Goal: Task Accomplishment & Management: Use online tool/utility

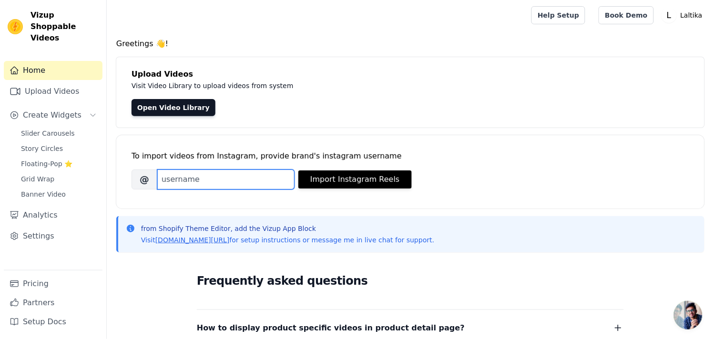
click at [247, 179] on input "Brand's Instagram Username" at bounding box center [225, 180] width 137 height 20
click at [190, 178] on input "Brand's Instagram Username" at bounding box center [225, 180] width 137 height 20
drag, startPoint x: 174, startPoint y: 176, endPoint x: 183, endPoint y: 188, distance: 15.3
click at [174, 177] on input "laltila_" at bounding box center [225, 180] width 137 height 20
type input "laltika_"
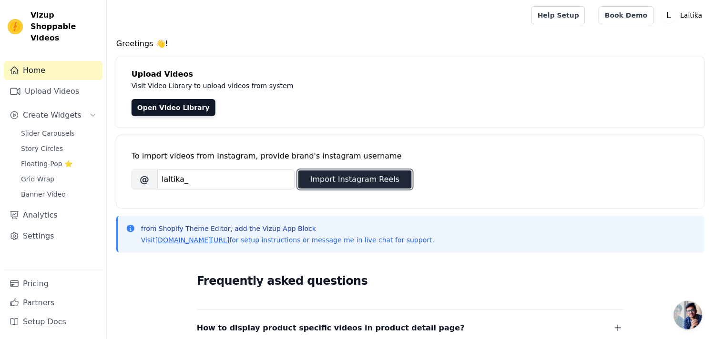
click at [365, 183] on button "Import Instagram Reels" at bounding box center [354, 180] width 113 height 18
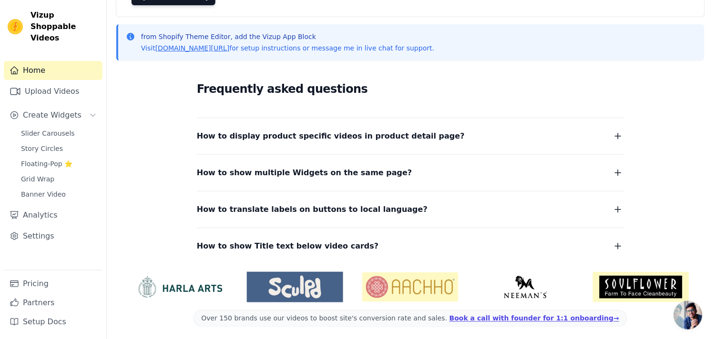
scroll to position [114, 0]
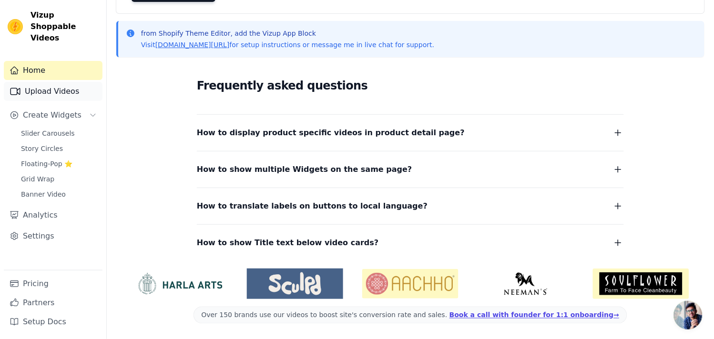
click at [41, 82] on link "Upload Videos" at bounding box center [53, 91] width 99 height 19
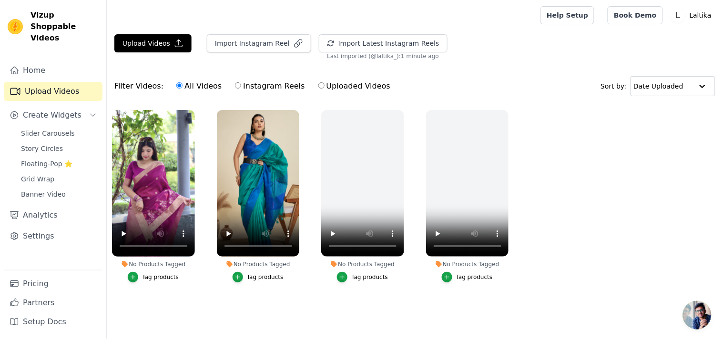
click at [549, 188] on ul "No Products Tagged Tag products No Products Tagged Tag products No Products Tag…" at bounding box center [415, 206] width 616 height 202
click at [508, 107] on div "No Products Tagged Tag products" at bounding box center [467, 198] width 93 height 187
click at [506, 115] on icon "button" at bounding box center [506, 112] width 7 height 7
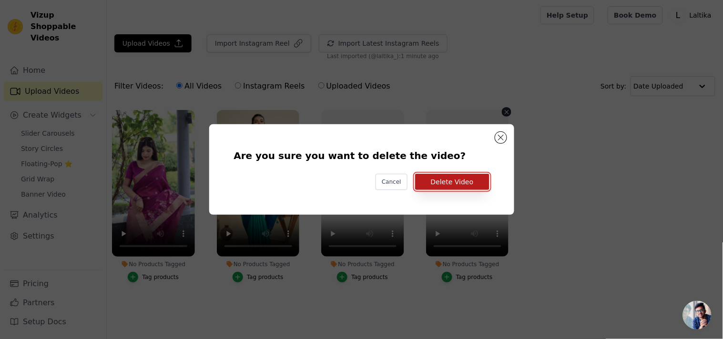
click at [453, 184] on button "Delete Video" at bounding box center [452, 182] width 74 height 16
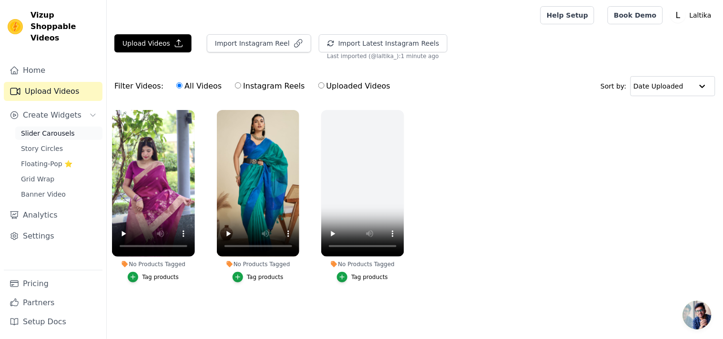
click at [45, 129] on span "Slider Carousels" at bounding box center [48, 134] width 54 height 10
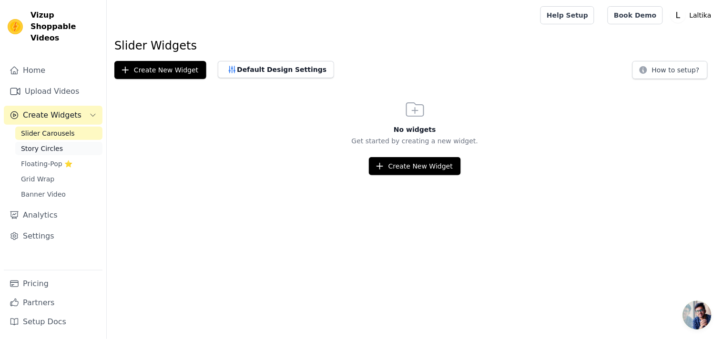
click at [59, 142] on link "Story Circles" at bounding box center [58, 148] width 87 height 13
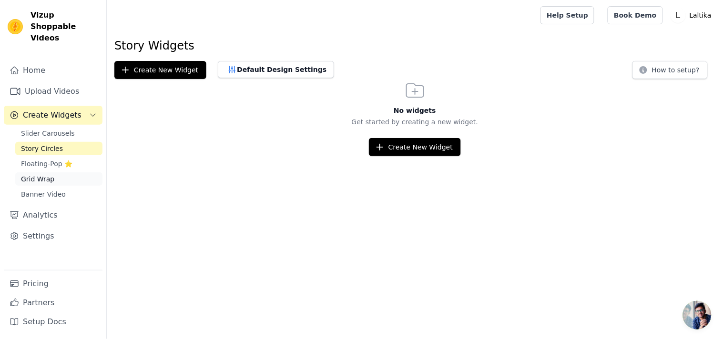
click at [44, 174] on span "Grid Wrap" at bounding box center [37, 179] width 33 height 10
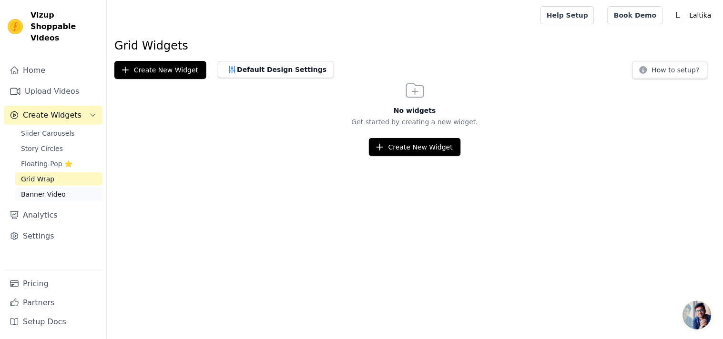
click at [54, 190] on span "Banner Video" at bounding box center [43, 195] width 45 height 10
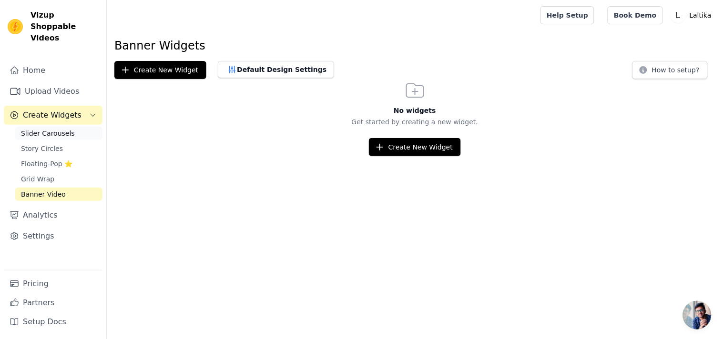
click at [47, 129] on span "Slider Carousels" at bounding box center [48, 134] width 54 height 10
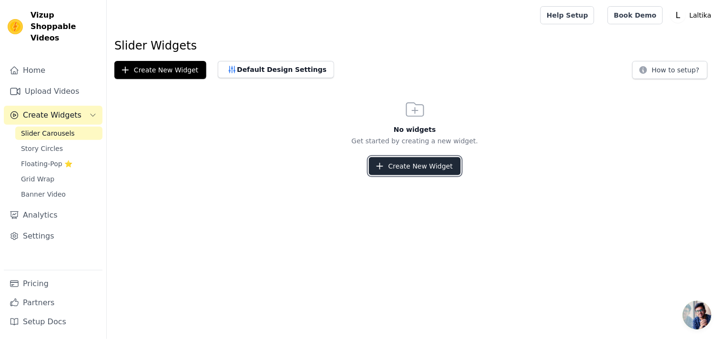
click at [397, 161] on button "Create New Widget" at bounding box center [415, 166] width 92 height 18
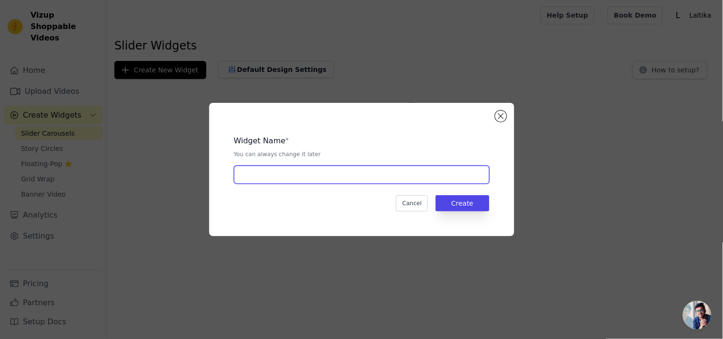
click at [344, 174] on input "text" at bounding box center [362, 175] width 256 height 18
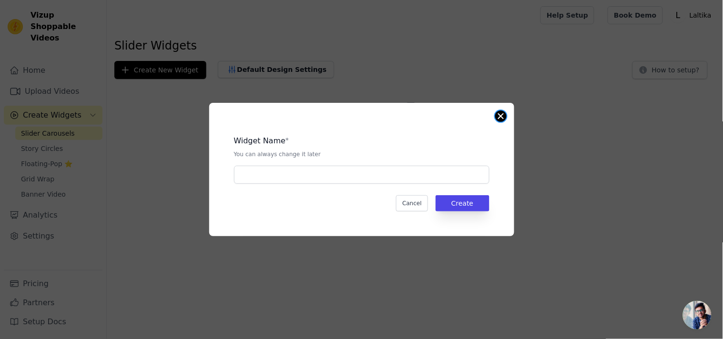
click at [498, 118] on button "Close modal" at bounding box center [500, 116] width 11 height 11
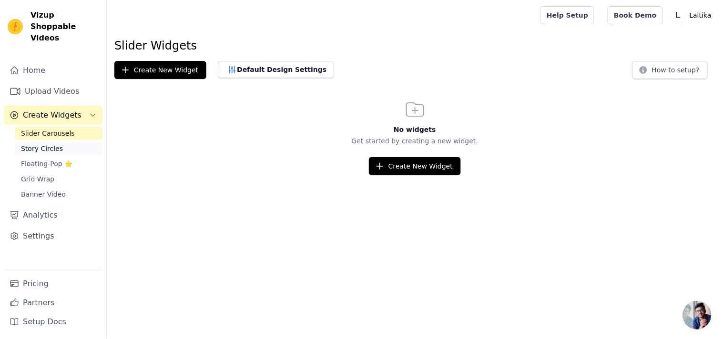
click at [46, 144] on span "Story Circles" at bounding box center [42, 149] width 42 height 10
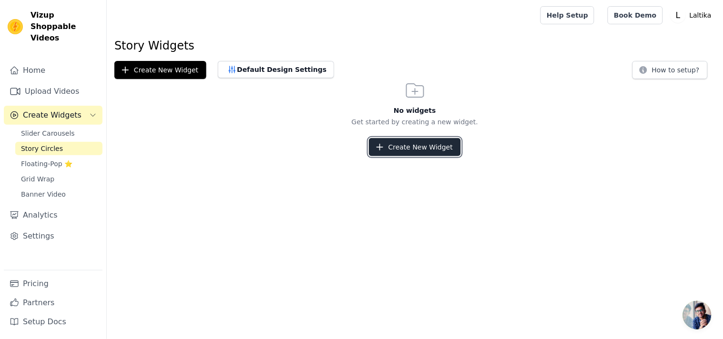
click at [417, 149] on button "Create New Widget" at bounding box center [415, 147] width 92 height 18
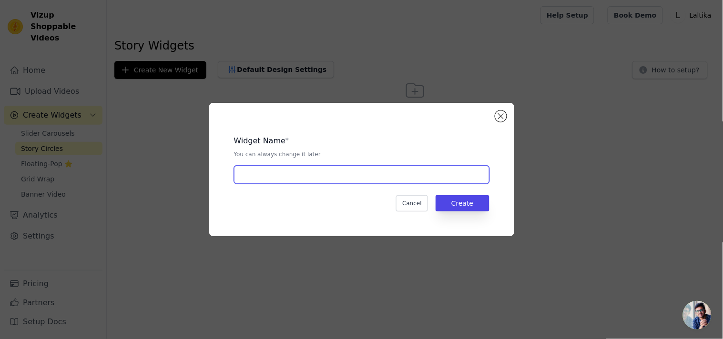
click at [285, 180] on input "text" at bounding box center [362, 175] width 256 height 18
type input "Story"
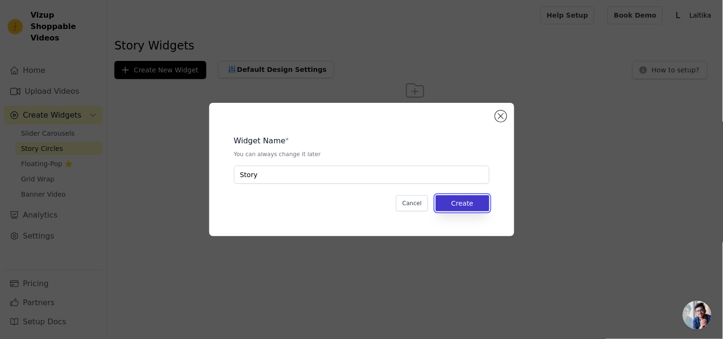
click at [455, 201] on button "Create" at bounding box center [463, 203] width 54 height 16
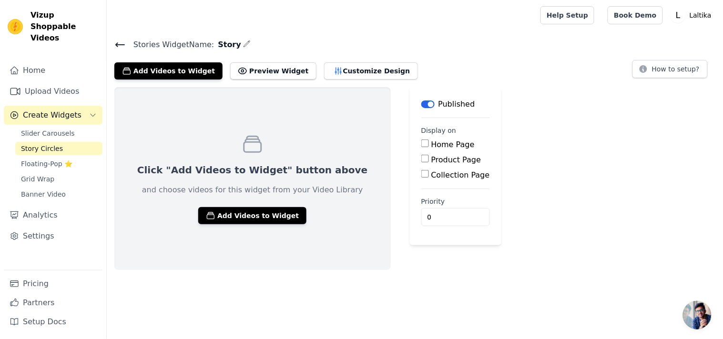
click at [421, 174] on input "Collection Page" at bounding box center [425, 174] width 8 height 8
checkbox input "true"
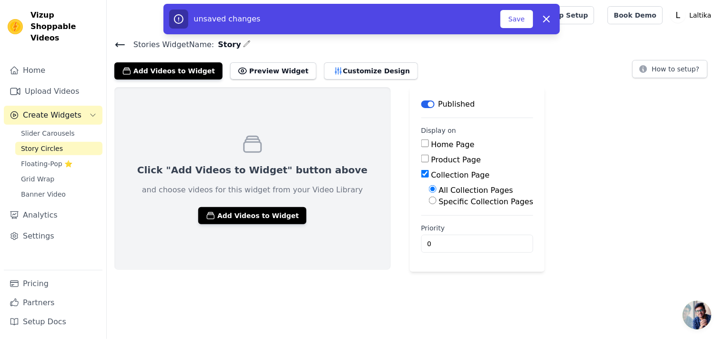
click at [429, 202] on input "Specific Collection Pages" at bounding box center [433, 201] width 8 height 8
radio input "true"
click at [429, 220] on button "Select Collection Pages" at bounding box center [474, 223] width 90 height 16
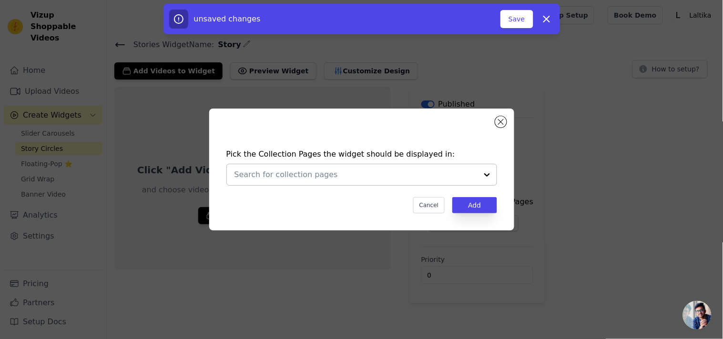
click at [325, 175] on input "text" at bounding box center [356, 174] width 243 height 11
click at [499, 116] on div "Pick the Collection Pages the widget should be displayed in: Cancel Add" at bounding box center [361, 170] width 305 height 122
drag, startPoint x: 498, startPoint y: 113, endPoint x: 506, endPoint y: 117, distance: 8.8
click at [506, 117] on div "Pick the Collection Pages the widget should be displayed in: Cancel Add" at bounding box center [361, 170] width 305 height 122
click at [502, 121] on button "Close modal" at bounding box center [500, 121] width 11 height 11
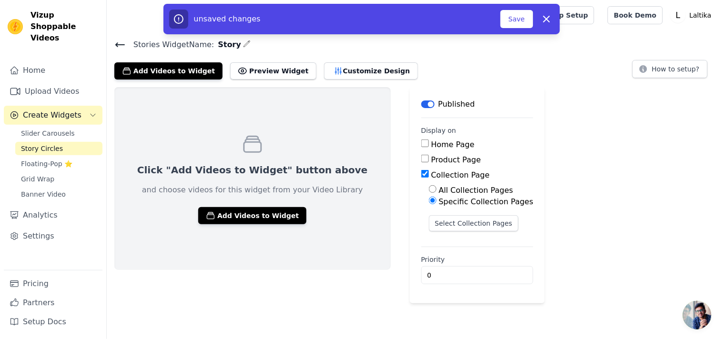
click at [439, 195] on label "All Collection Pages" at bounding box center [476, 190] width 74 height 9
click at [429, 193] on input "All Collection Pages" at bounding box center [433, 189] width 8 height 8
radio input "true"
click at [421, 241] on input "0" at bounding box center [477, 244] width 113 height 18
click at [458, 240] on input "0" at bounding box center [477, 244] width 113 height 18
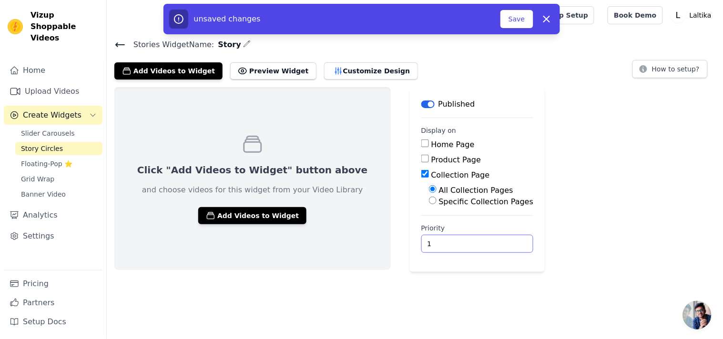
type input "1"
click at [460, 241] on input "1" at bounding box center [477, 244] width 113 height 18
click at [263, 215] on button "Add Videos to Widget" at bounding box center [252, 215] width 108 height 17
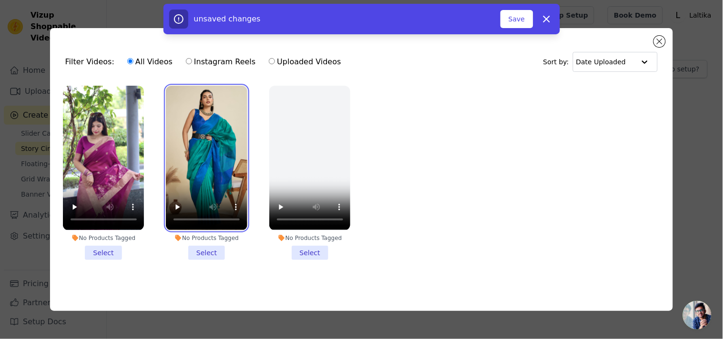
click at [199, 157] on video at bounding box center [207, 158] width 82 height 144
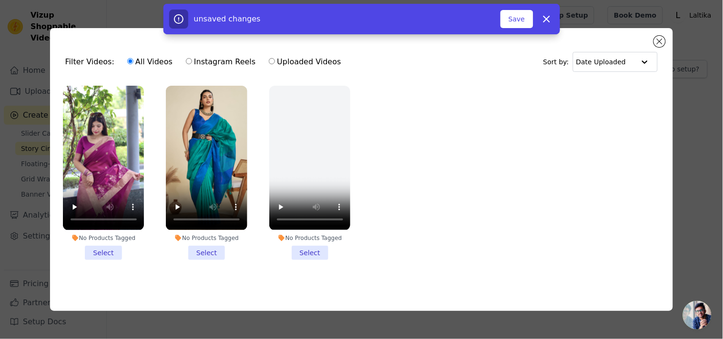
click at [210, 254] on li "No Products Tagged Select" at bounding box center [207, 173] width 82 height 174
click at [0, 0] on input "No Products Tagged Select" at bounding box center [0, 0] width 0 height 0
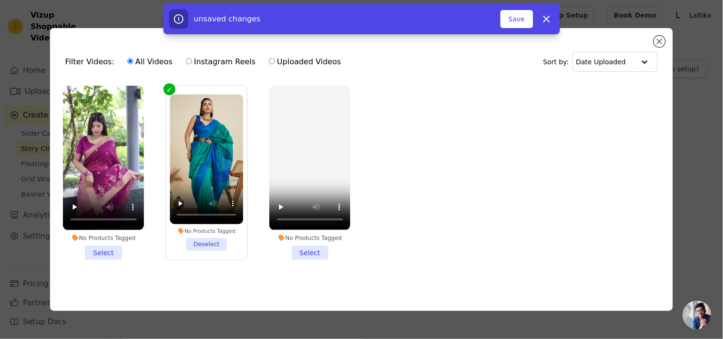
click at [110, 249] on li "No Products Tagged Select" at bounding box center [104, 173] width 82 height 174
click at [0, 0] on input "No Products Tagged Select" at bounding box center [0, 0] width 0 height 0
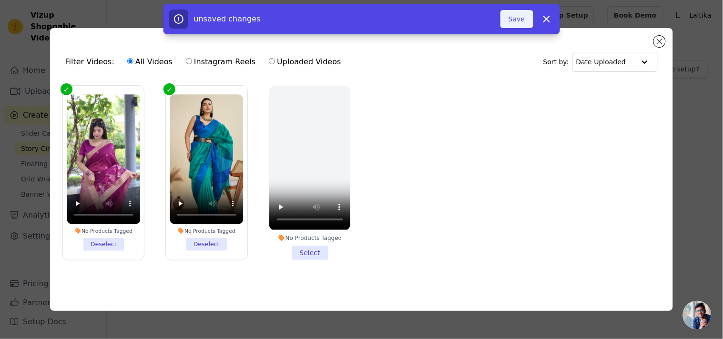
click at [523, 16] on button "Save" at bounding box center [517, 19] width 32 height 18
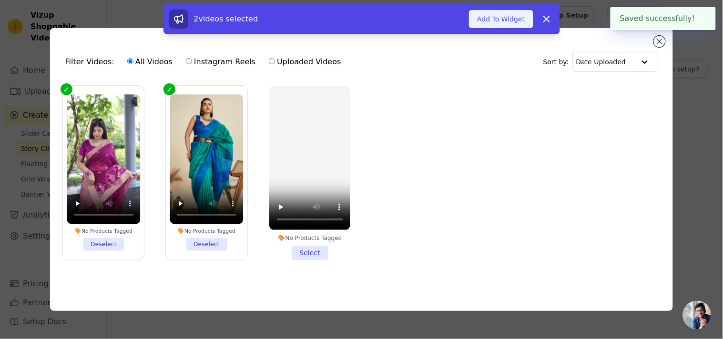
click at [508, 20] on button "Add To Widget" at bounding box center [501, 19] width 64 height 18
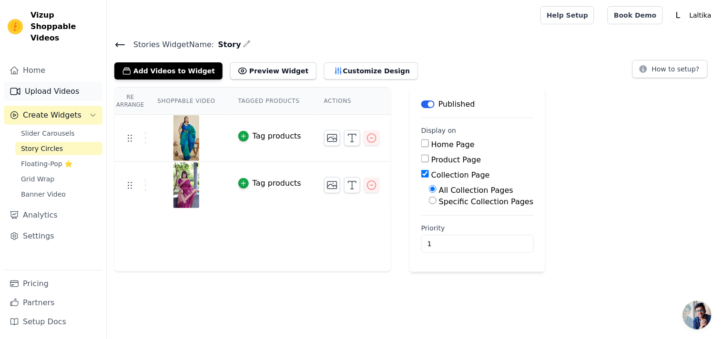
click at [45, 82] on link "Upload Videos" at bounding box center [53, 91] width 99 height 19
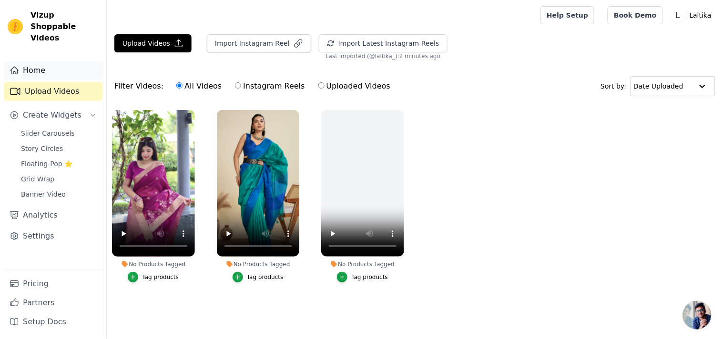
click at [34, 61] on link "Home" at bounding box center [53, 70] width 99 height 19
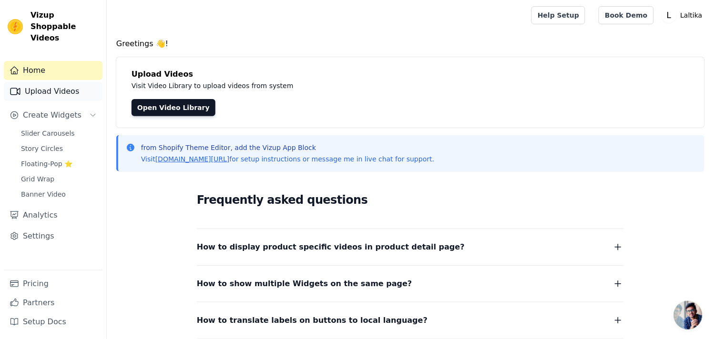
click at [40, 82] on link "Upload Videos" at bounding box center [53, 91] width 99 height 19
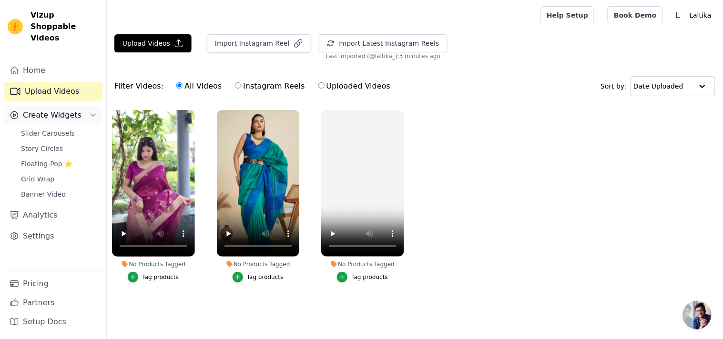
click at [52, 110] on span "Create Widgets" at bounding box center [52, 115] width 59 height 11
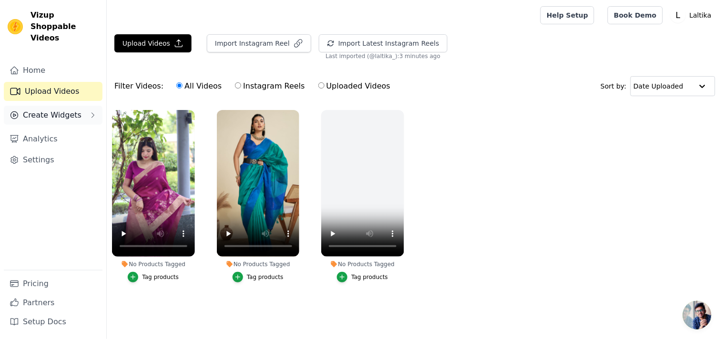
click at [51, 111] on button "Create Widgets" at bounding box center [53, 115] width 99 height 19
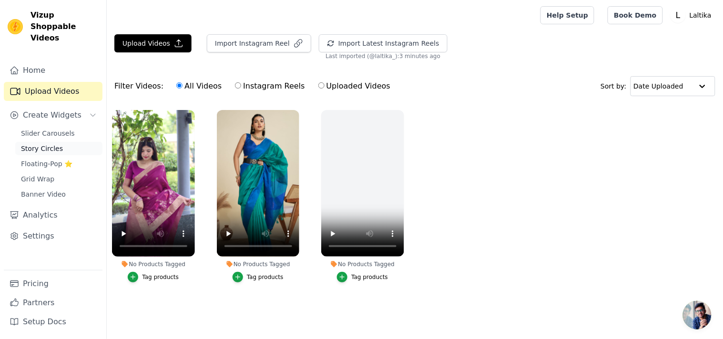
click at [53, 142] on link "Story Circles" at bounding box center [58, 148] width 87 height 13
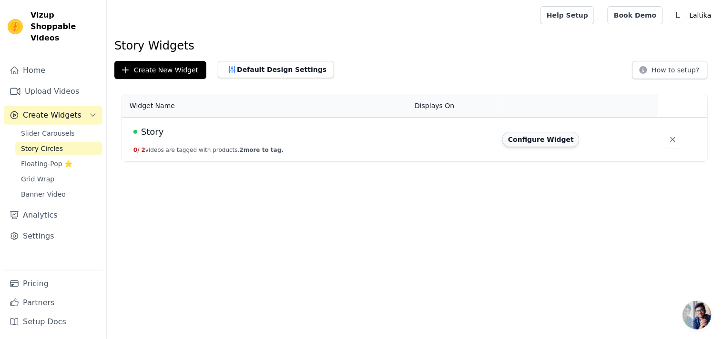
click at [541, 140] on button "Configure Widget" at bounding box center [540, 139] width 77 height 15
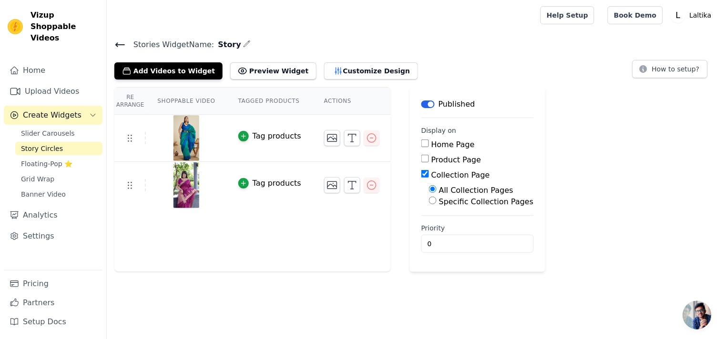
click at [421, 143] on div "Home Page" at bounding box center [477, 144] width 113 height 11
click at [235, 70] on button "Preview Widget" at bounding box center [273, 70] width 86 height 17
click at [703, 16] on p "Laltika" at bounding box center [701, 15] width 30 height 17
click at [30, 61] on link "Home" at bounding box center [53, 70] width 99 height 19
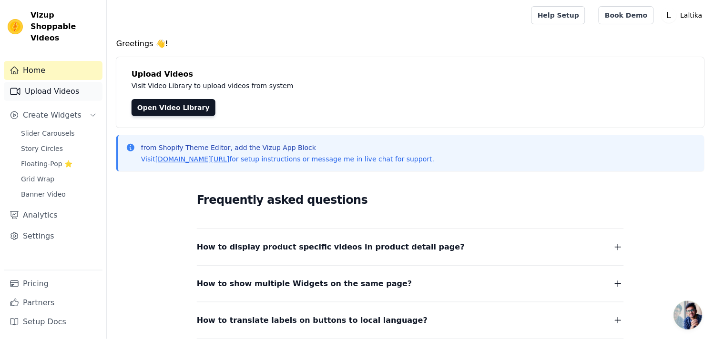
click at [55, 82] on link "Upload Videos" at bounding box center [53, 91] width 99 height 19
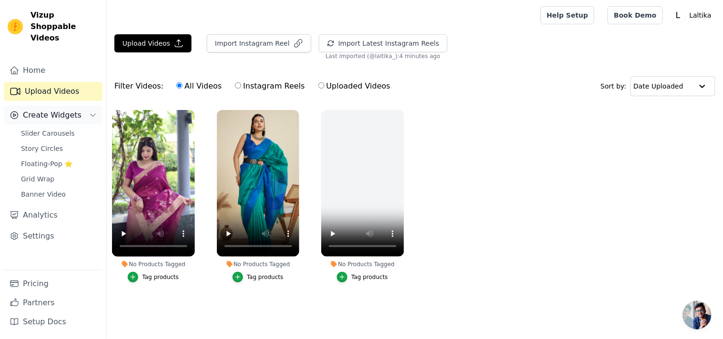
click at [48, 110] on span "Create Widgets" at bounding box center [52, 115] width 59 height 11
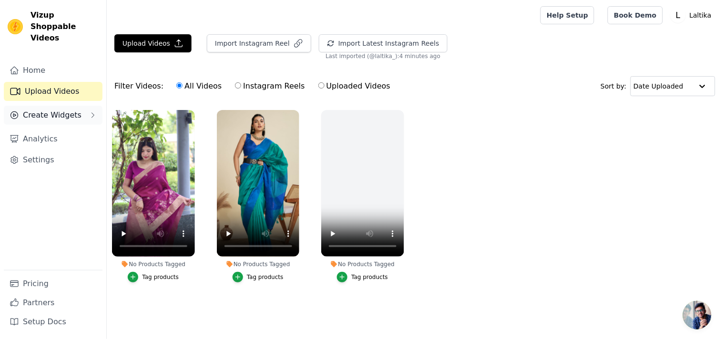
click at [50, 110] on button "Create Widgets" at bounding box center [53, 115] width 99 height 19
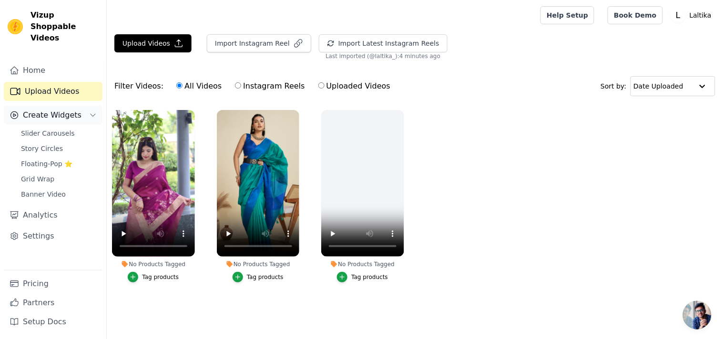
click at [51, 142] on link "Story Circles" at bounding box center [58, 148] width 87 height 13
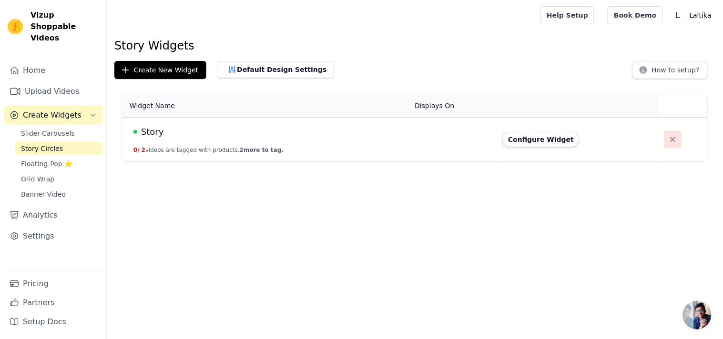
click at [669, 135] on icon "button" at bounding box center [673, 140] width 10 height 10
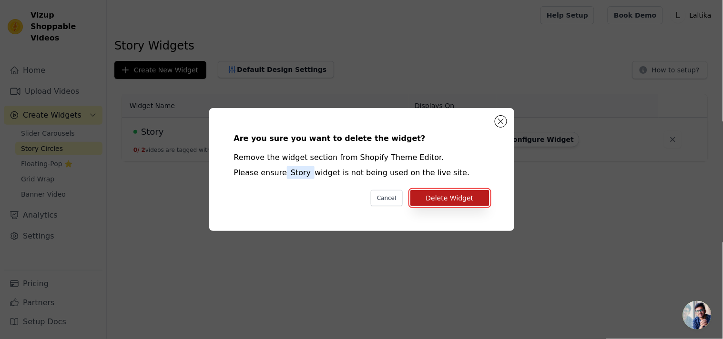
click at [444, 195] on button "Delete Widget" at bounding box center [449, 198] width 79 height 16
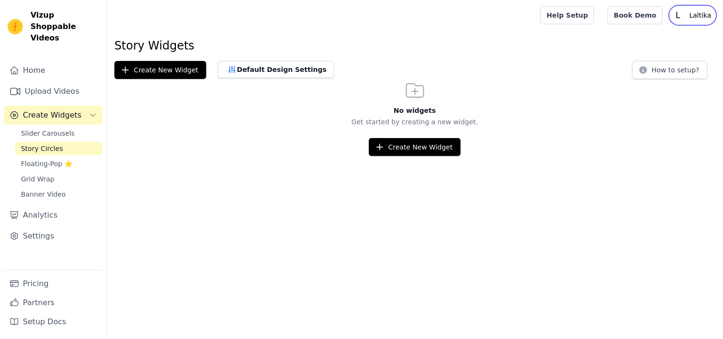
click at [693, 7] on p "Laltika" at bounding box center [701, 15] width 30 height 17
click at [652, 75] on link "Sign out" at bounding box center [670, 73] width 92 height 17
